Goal: Find specific page/section: Find specific page/section

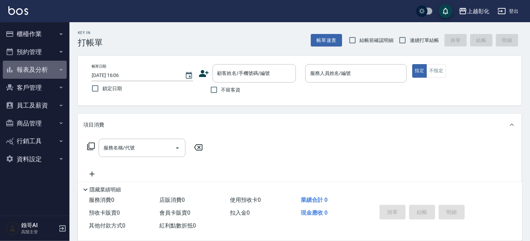
click at [44, 72] on button "報表及分析" at bounding box center [35, 70] width 64 height 18
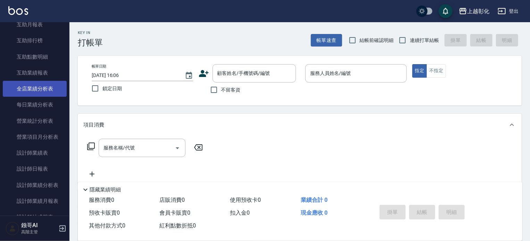
scroll to position [174, 0]
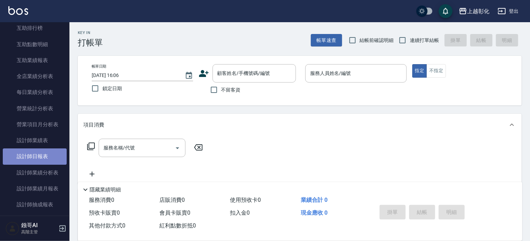
click at [40, 159] on link "設計師日報表" at bounding box center [35, 157] width 64 height 16
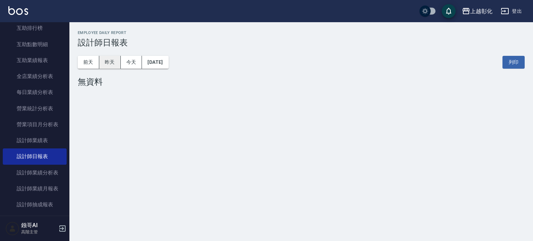
click at [108, 62] on button "昨天" at bounding box center [110, 62] width 22 height 13
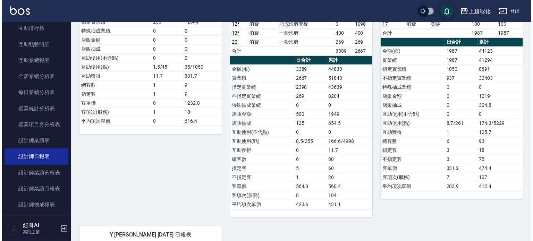
scroll to position [52, 0]
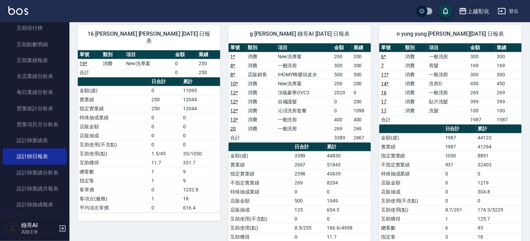
click at [477, 11] on div "上越彰化" at bounding box center [478, 11] width 22 height 9
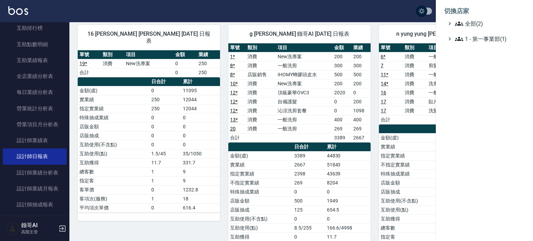
click at [411, 14] on div at bounding box center [266, 120] width 533 height 241
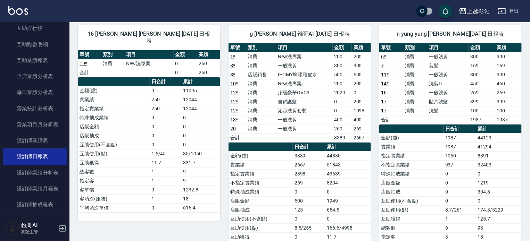
click at [478, 12] on div "上越彰化" at bounding box center [478, 11] width 22 height 9
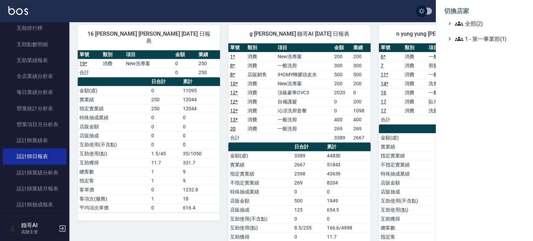
click at [464, 11] on li "切換店家" at bounding box center [484, 11] width 81 height 17
click at [470, 26] on span "全部(2)" at bounding box center [488, 23] width 67 height 8
click at [472, 33] on span "AT11" at bounding box center [488, 32] width 68 height 8
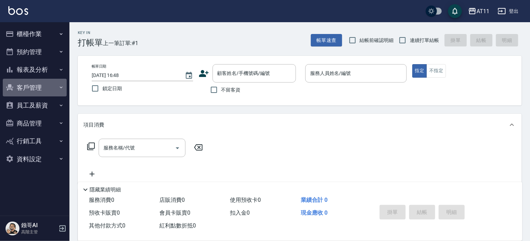
click at [37, 90] on button "客戶管理" at bounding box center [35, 88] width 64 height 18
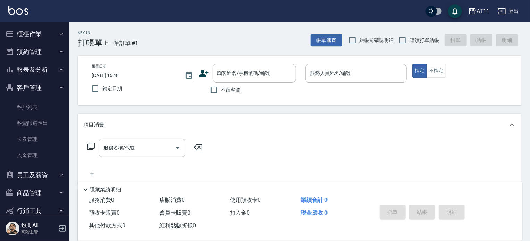
click at [37, 64] on button "報表及分析" at bounding box center [35, 70] width 64 height 18
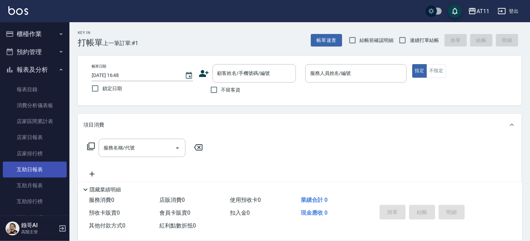
scroll to position [139, 0]
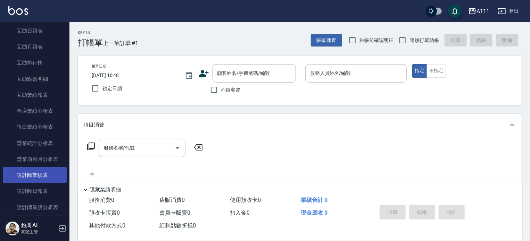
click at [35, 172] on link "設計師業績表" at bounding box center [35, 175] width 64 height 16
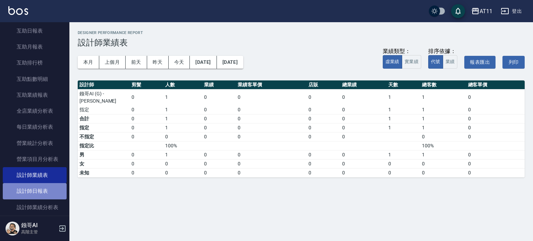
click at [40, 186] on link "設計師日報表" at bounding box center [35, 191] width 64 height 16
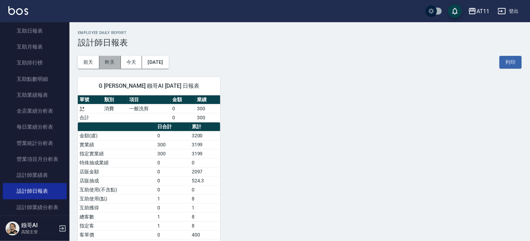
click at [111, 62] on button "昨天" at bounding box center [110, 62] width 22 height 13
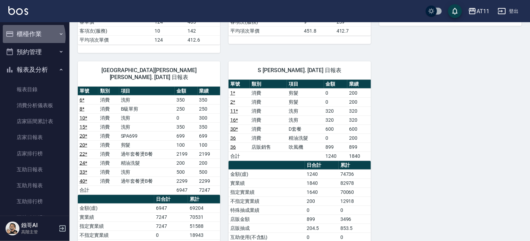
click at [28, 37] on button "櫃檯作業" at bounding box center [35, 34] width 64 height 18
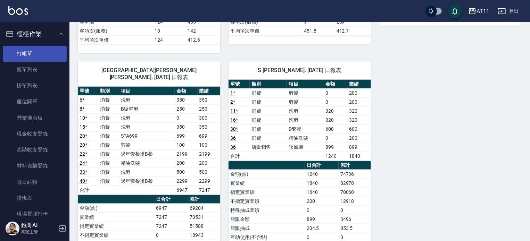
click at [37, 52] on link "打帳單" at bounding box center [35, 54] width 64 height 16
